Goal: Information Seeking & Learning: Learn about a topic

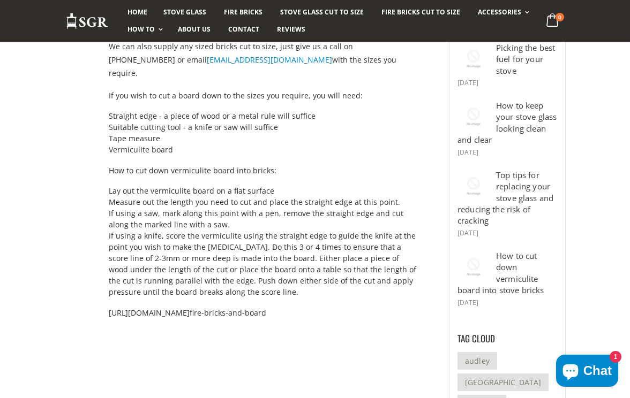
scroll to position [56, 0]
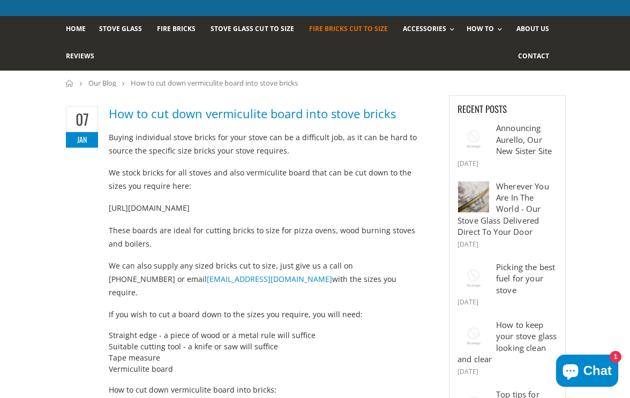
click at [318, 31] on span "Fire Bricks Cut To Size" at bounding box center [348, 28] width 79 height 9
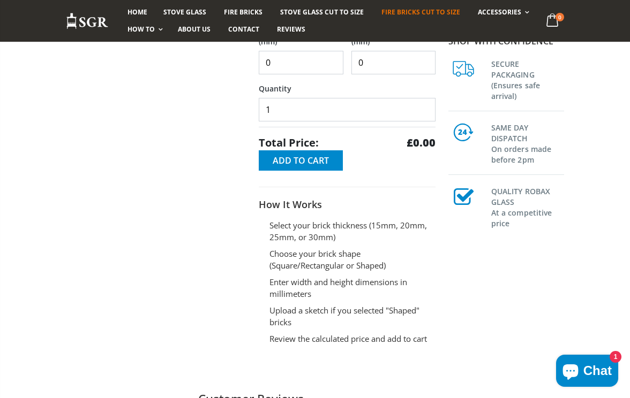
scroll to position [375, 0]
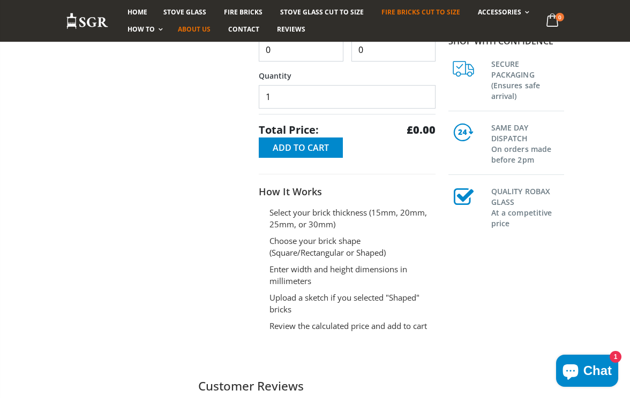
click at [197, 27] on span "About us" at bounding box center [194, 29] width 33 height 9
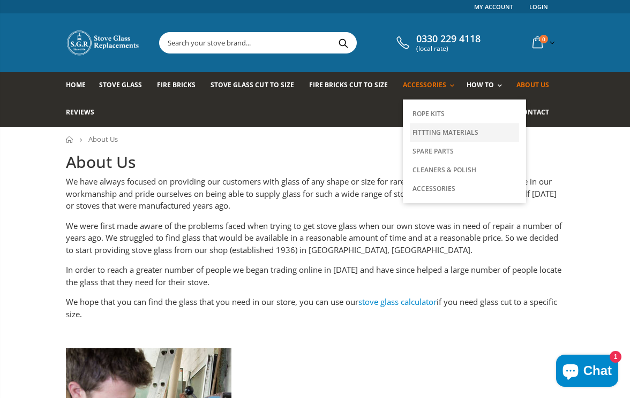
click at [426, 130] on link "Fittting Materials" at bounding box center [464, 132] width 109 height 19
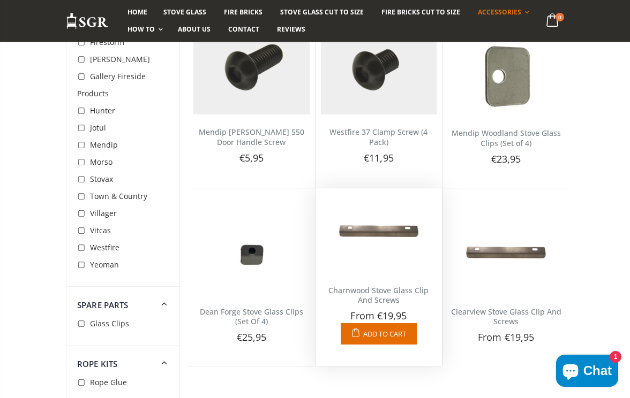
scroll to position [3272, 0]
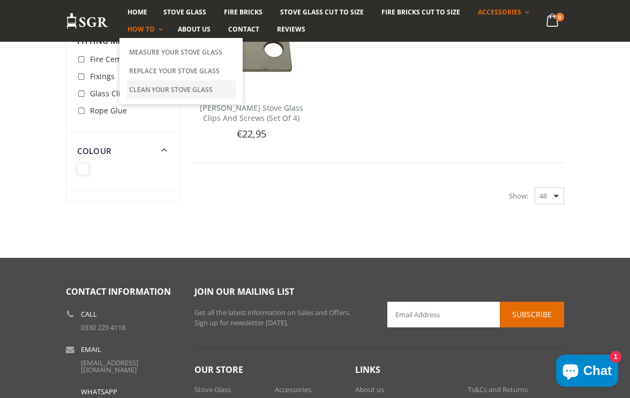
click at [154, 87] on link "Clean Your Stove Glass" at bounding box center [180, 89] width 109 height 19
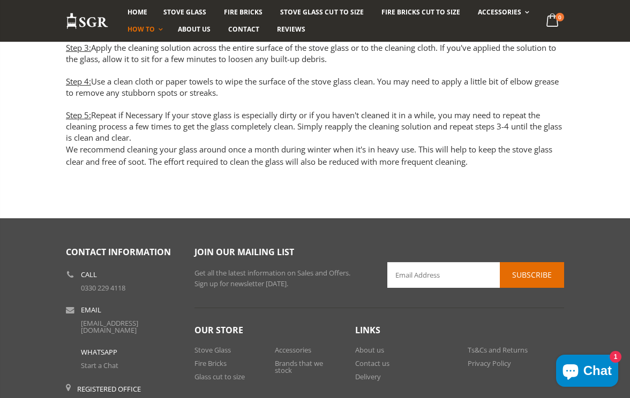
scroll to position [644, 0]
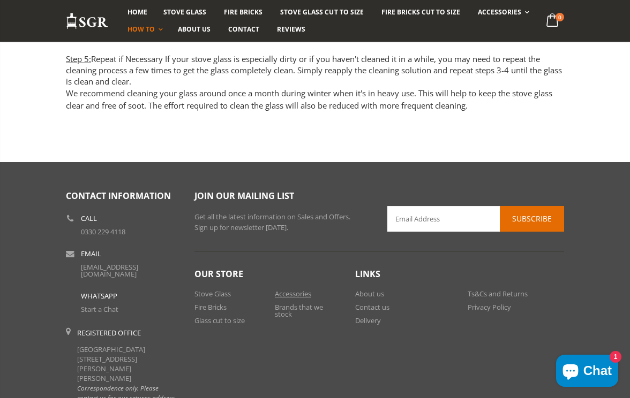
click at [297, 289] on link "Accessories" at bounding box center [293, 294] width 36 height 10
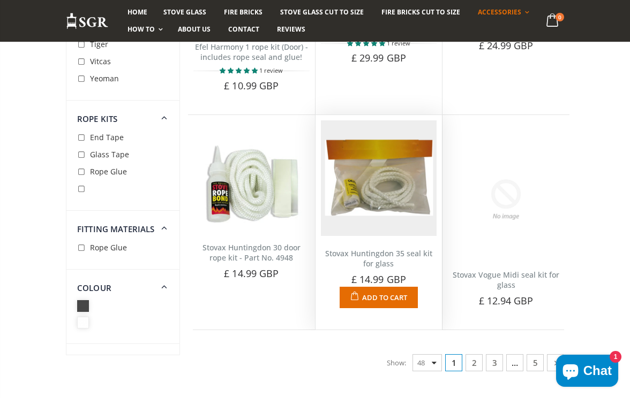
scroll to position [3555, 0]
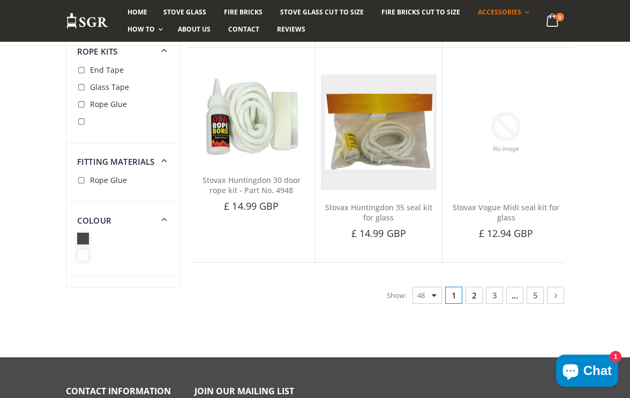
click at [475, 287] on link "2" at bounding box center [473, 295] width 17 height 17
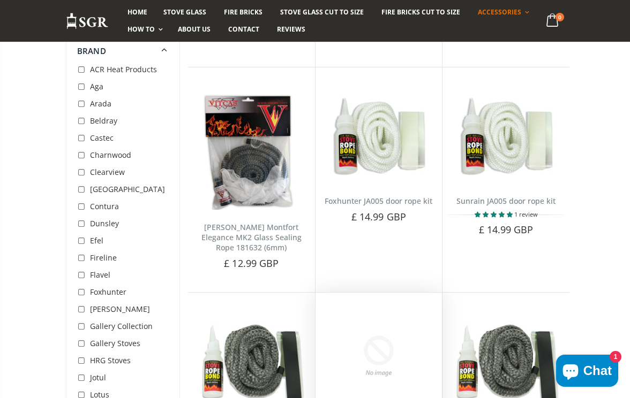
scroll to position [3420, 0]
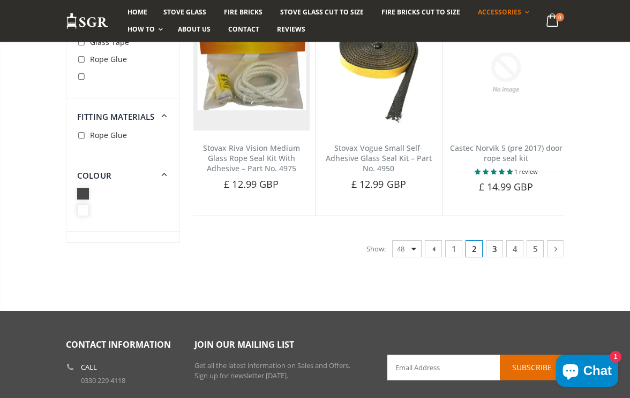
click at [492, 240] on link "3" at bounding box center [494, 248] width 17 height 17
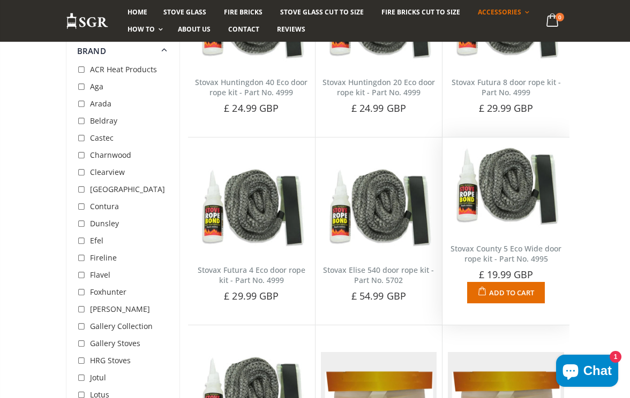
scroll to position [3420, 0]
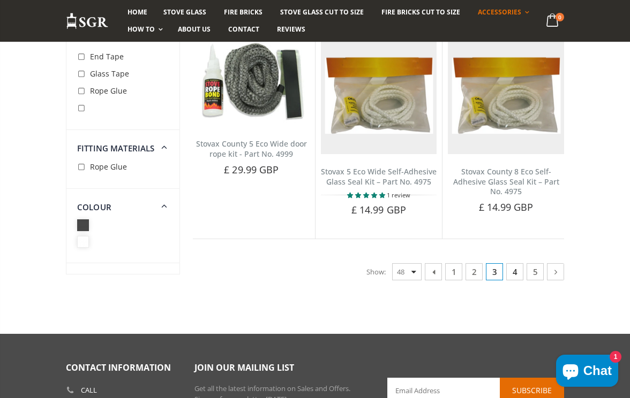
click at [515, 264] on link "4" at bounding box center [514, 272] width 17 height 17
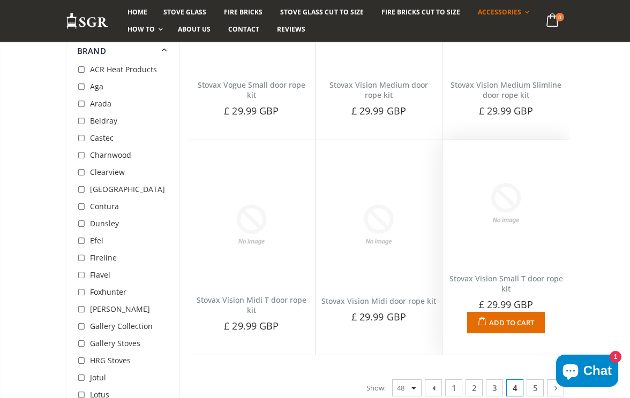
scroll to position [3484, 0]
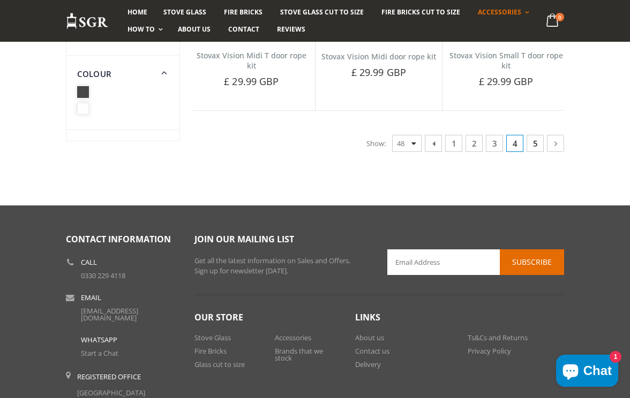
click at [538, 135] on link "5" at bounding box center [534, 143] width 17 height 17
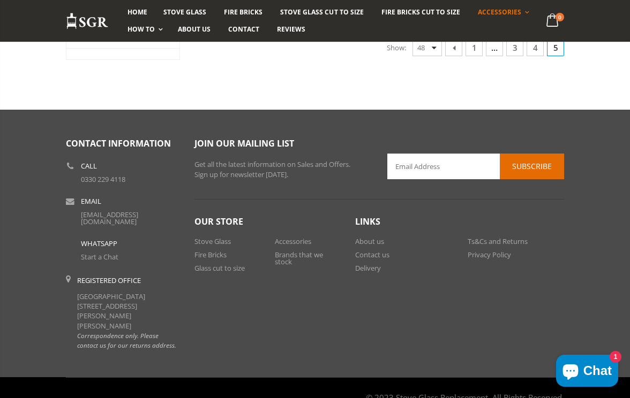
scroll to position [1022, 0]
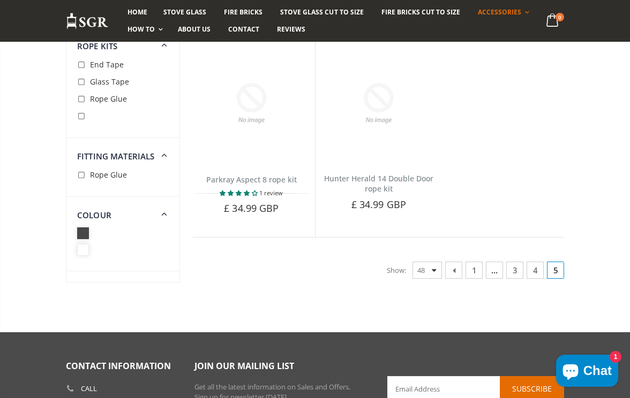
scroll to position [1022, 0]
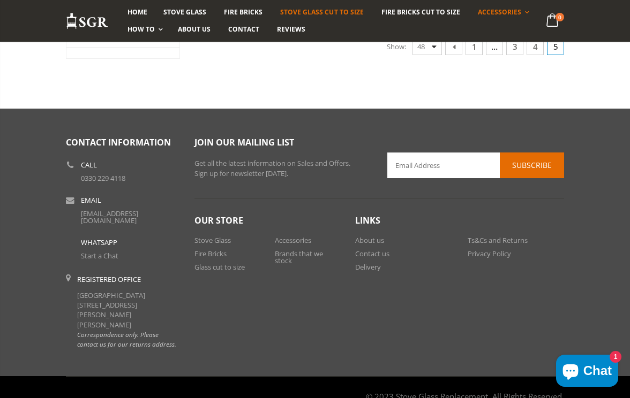
scroll to position [1020, 0]
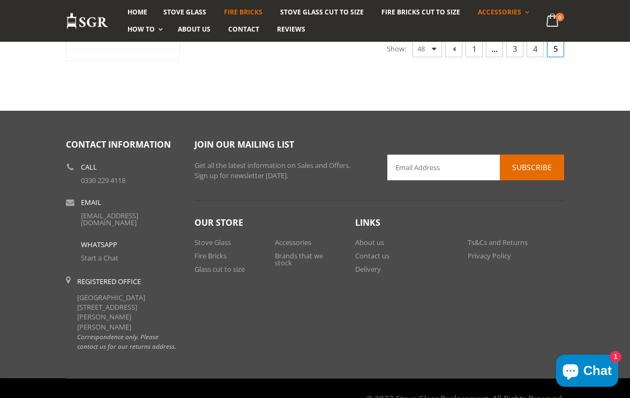
click at [242, 12] on span "Fire Bricks" at bounding box center [243, 11] width 39 height 9
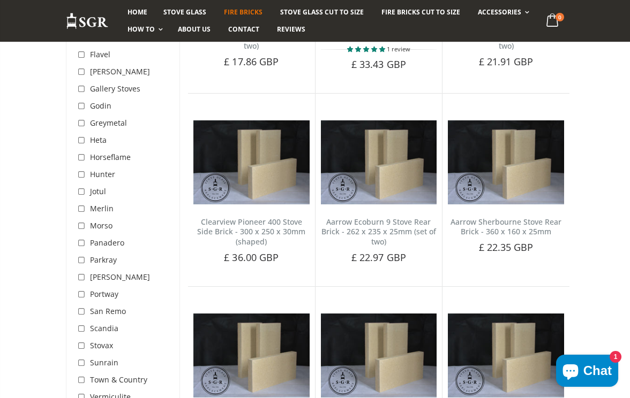
scroll to position [2953, 0]
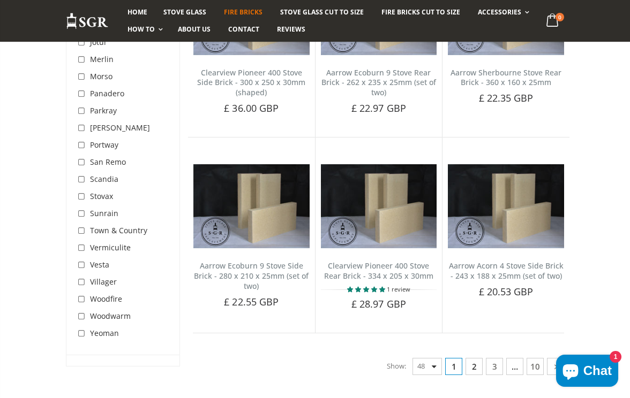
click at [473, 358] on link "2" at bounding box center [473, 366] width 17 height 17
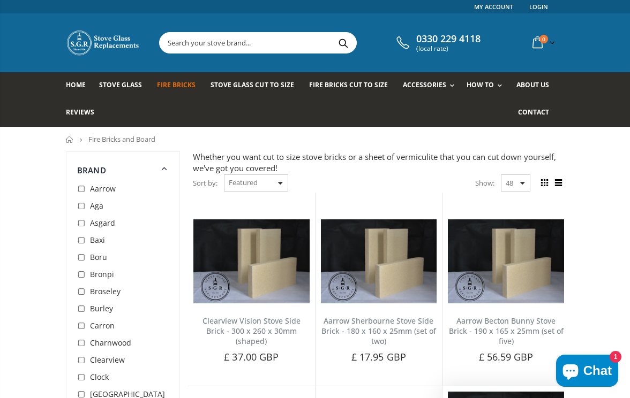
scroll to position [333, 0]
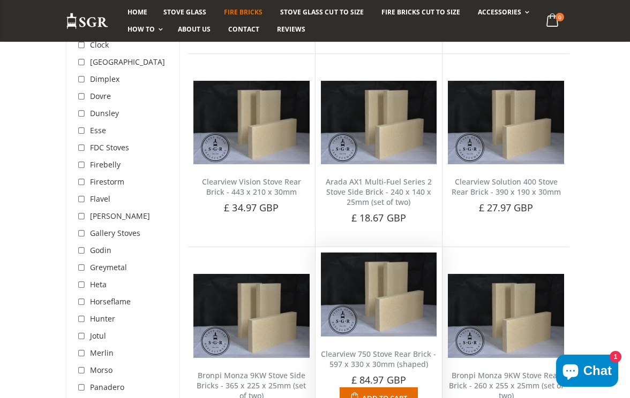
click at [364, 294] on img at bounding box center [379, 295] width 116 height 84
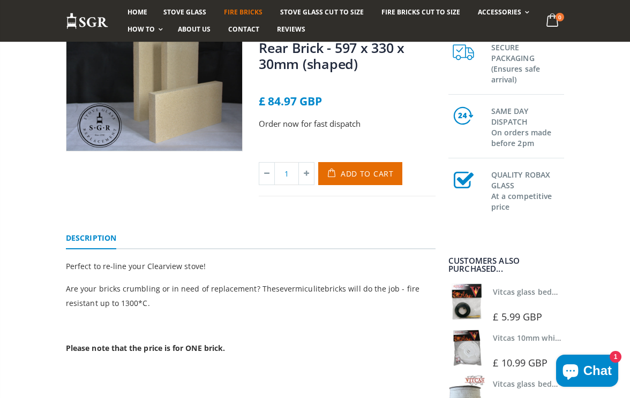
scroll to position [56, 0]
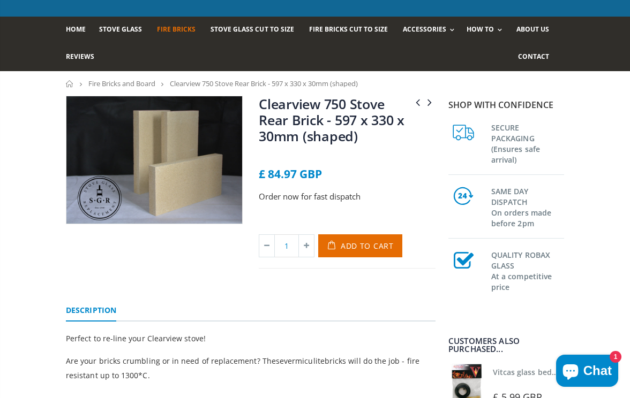
click at [147, 81] on link "Fire Bricks and Board" at bounding box center [121, 84] width 67 height 10
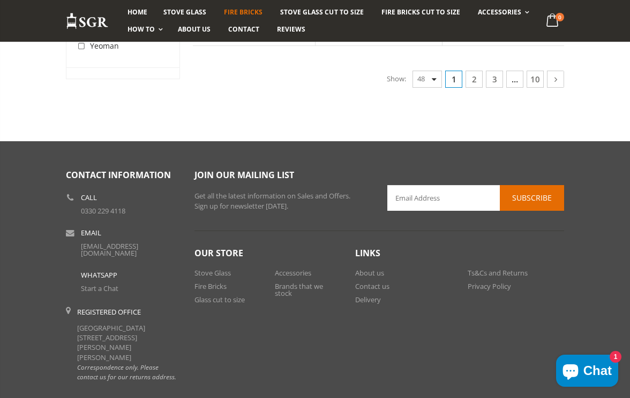
scroll to position [3051, 0]
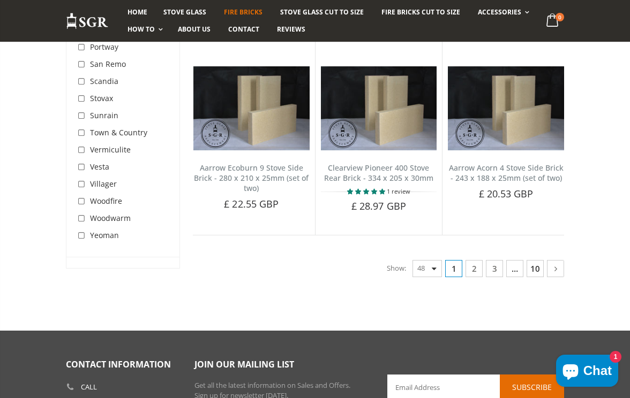
click at [540, 260] on link "10" at bounding box center [534, 268] width 17 height 17
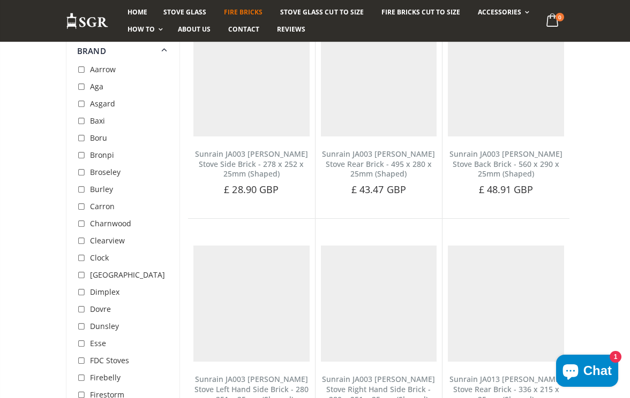
scroll to position [174, 0]
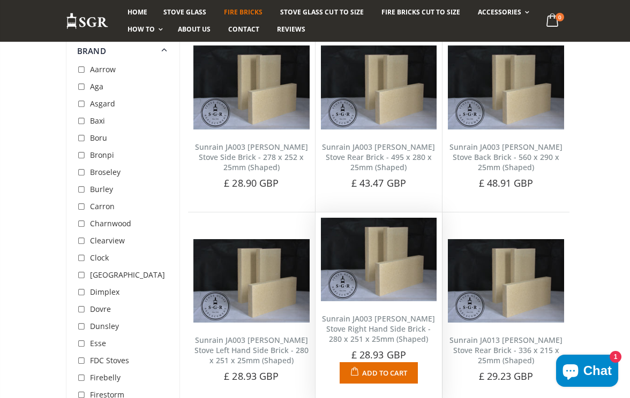
click at [387, 309] on div "Sunrain JA003 Elswick Stove Right Hand Side Brick - 280 x 251 x 25mm (Shaped) N…" at bounding box center [378, 343] width 127 height 82
click at [387, 324] on link "Sunrain JA003 [PERSON_NAME] Stove Right Hand Side Brick - 280 x 251 x 25mm (Sha…" at bounding box center [378, 329] width 113 height 31
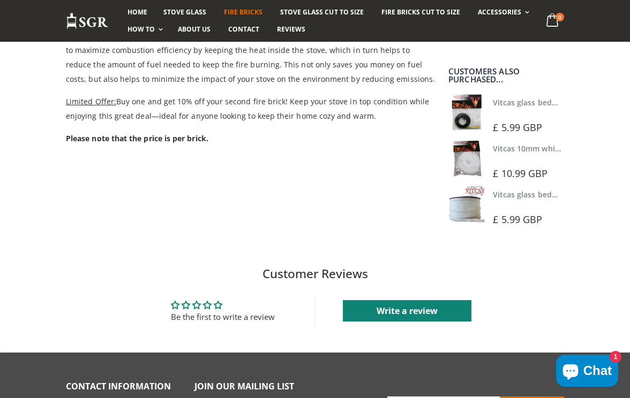
scroll to position [510, 0]
